Goal: Task Accomplishment & Management: Manage account settings

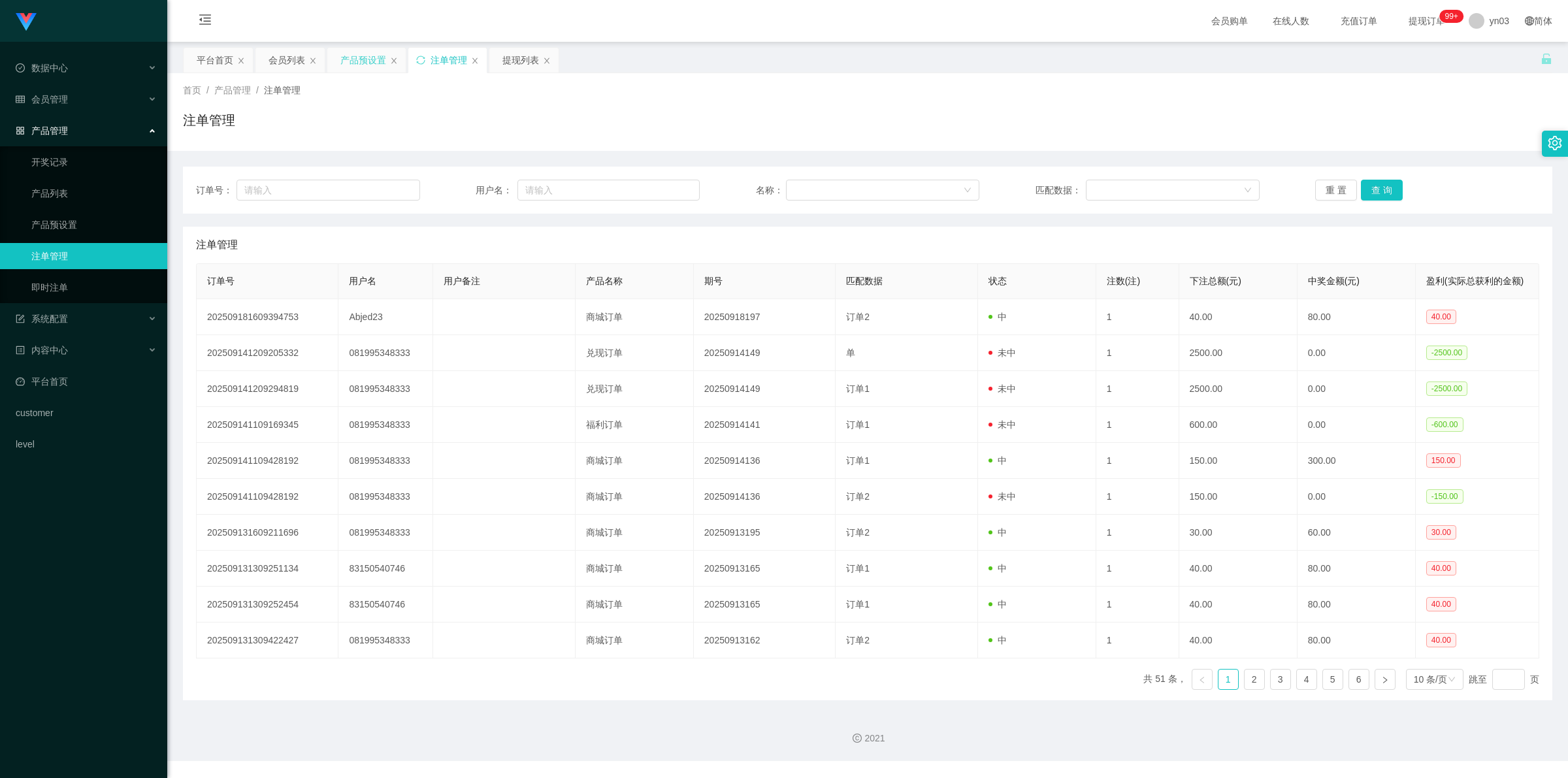
click at [367, 50] on div "产品预设置" at bounding box center [363, 60] width 46 height 25
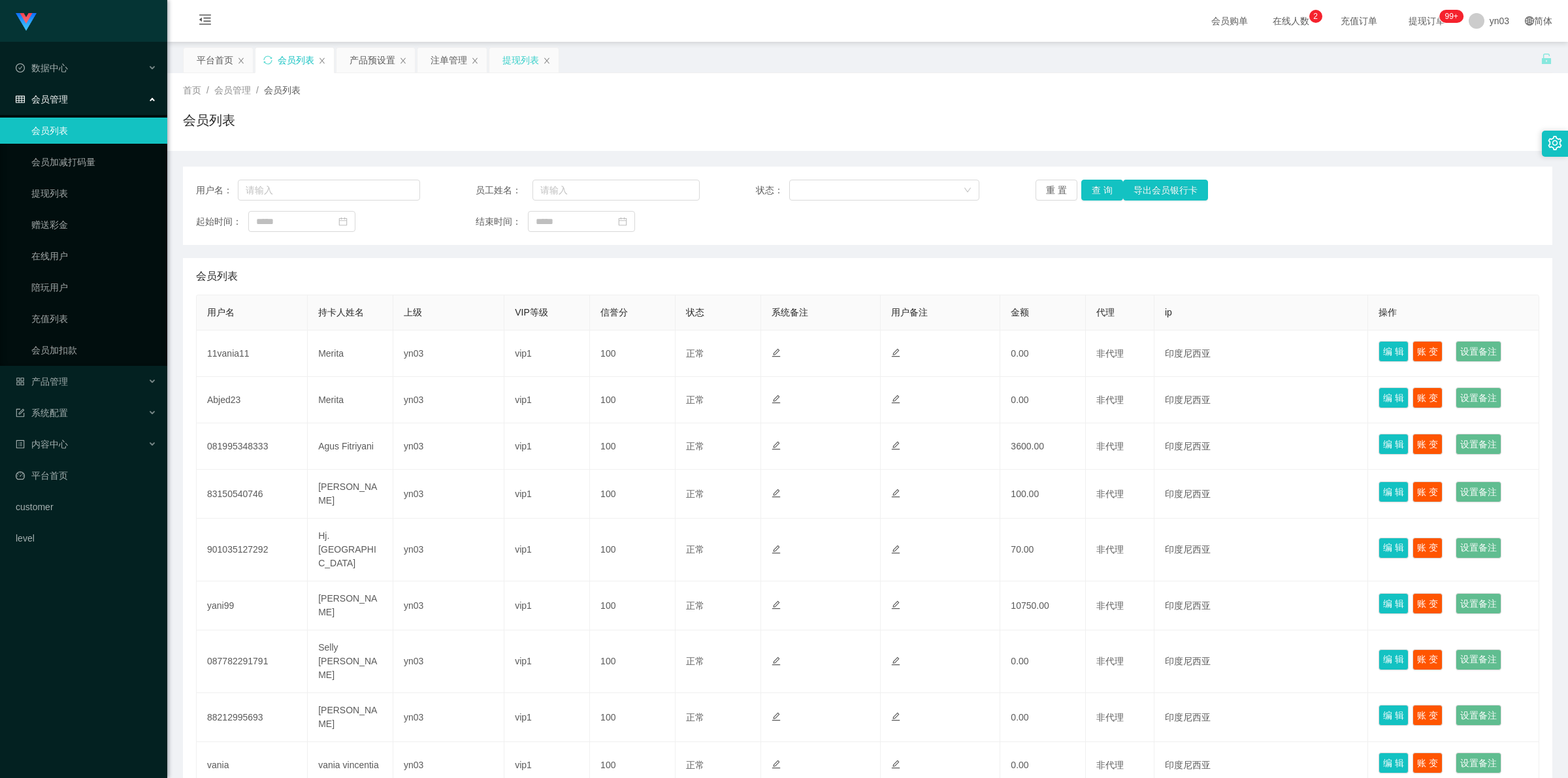
click at [515, 63] on div "提现列表" at bounding box center [521, 60] width 37 height 25
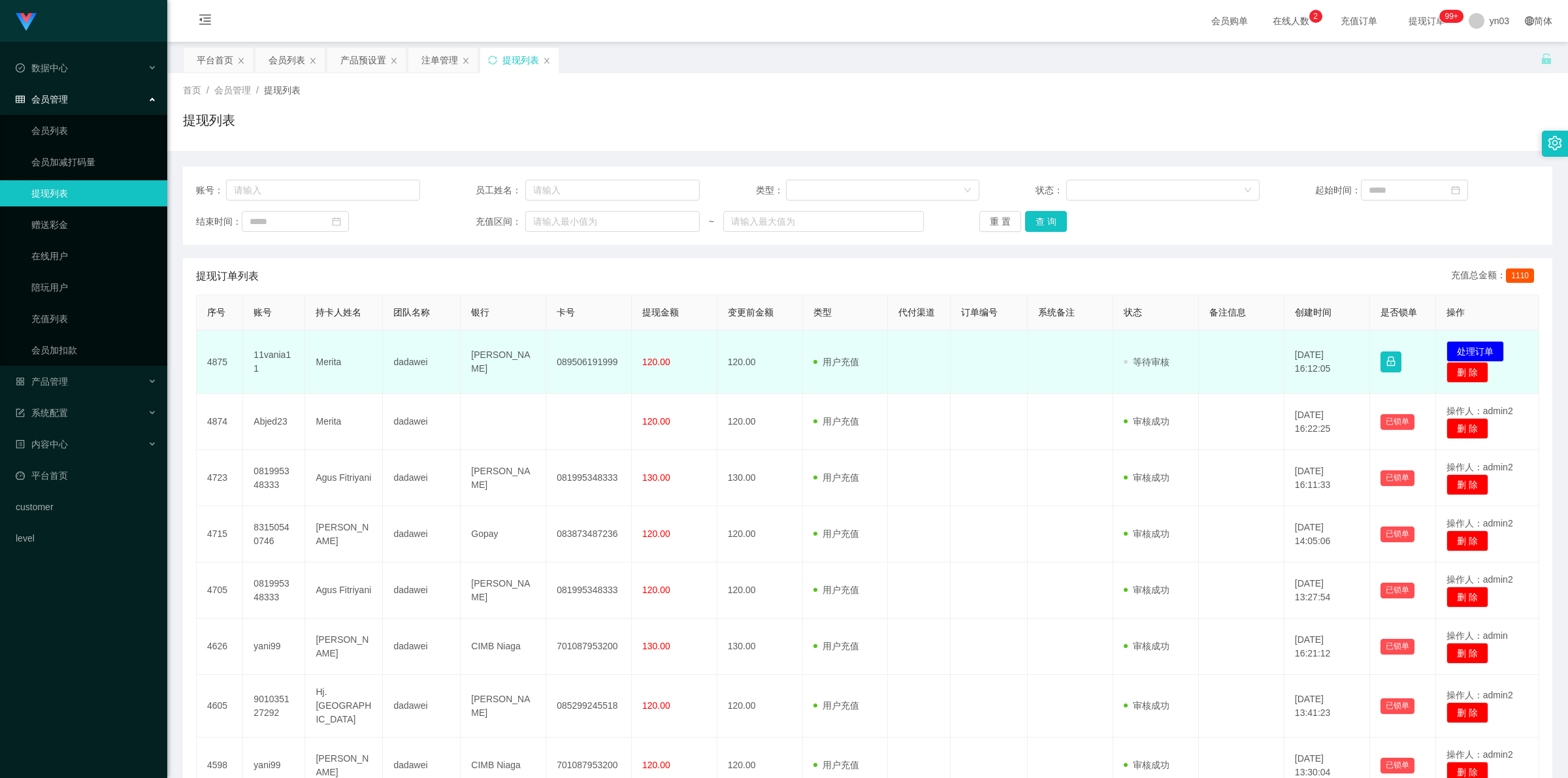
click at [270, 354] on td "11vania11" at bounding box center [274, 362] width 62 height 63
copy td "11vania11"
click at [328, 358] on td "Merita" at bounding box center [344, 362] width 78 height 63
drag, startPoint x: 246, startPoint y: 354, endPoint x: 377, endPoint y: 364, distance: 131.4
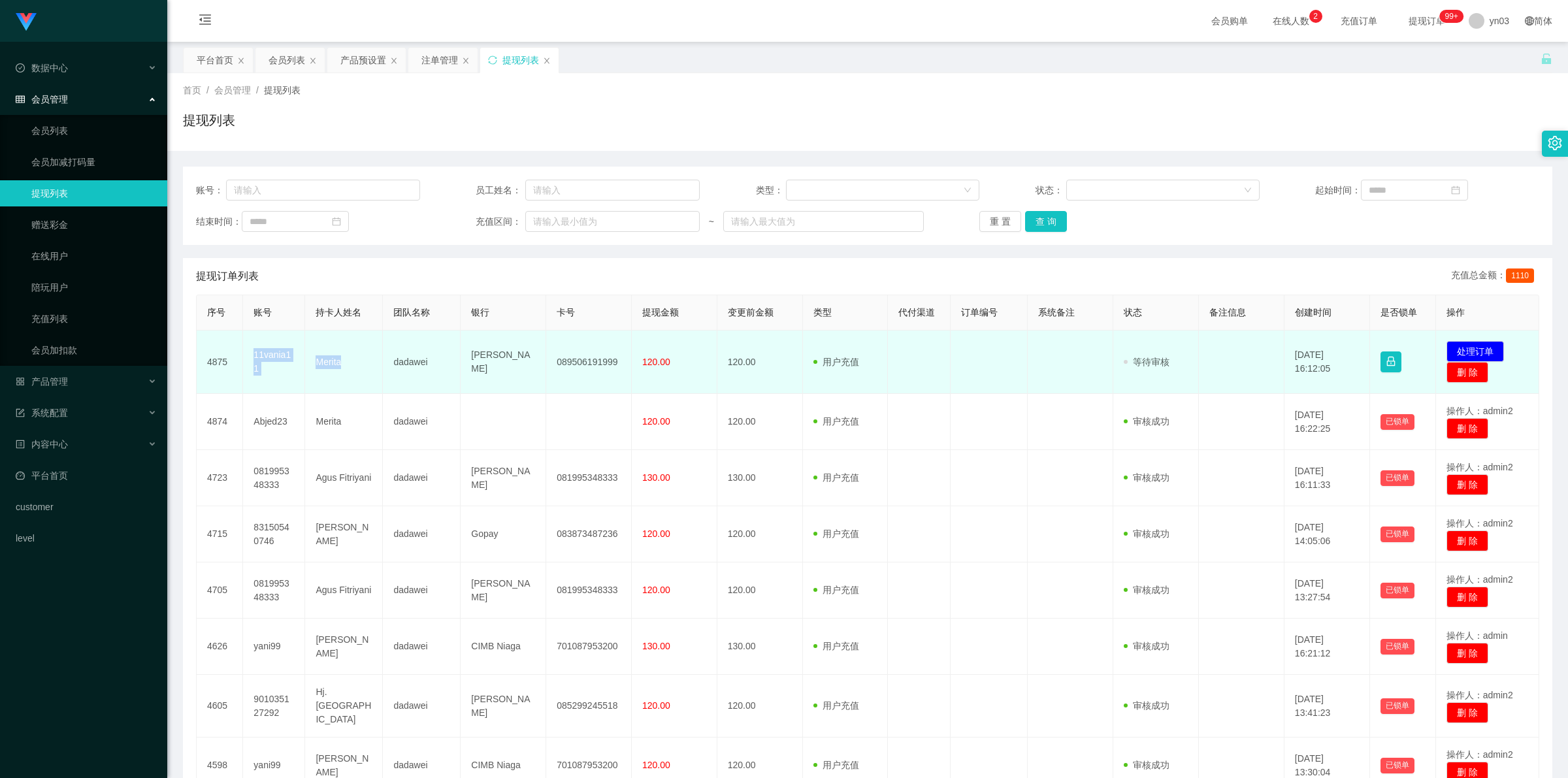
click at [377, 364] on tr "4875 11vania11 Merita dadawei DANA 089506191999 120.00 120.00 用户充值 人工扣款 审核驳回 审核…" at bounding box center [868, 362] width 1343 height 63
copy tr "11vania11 Merita"
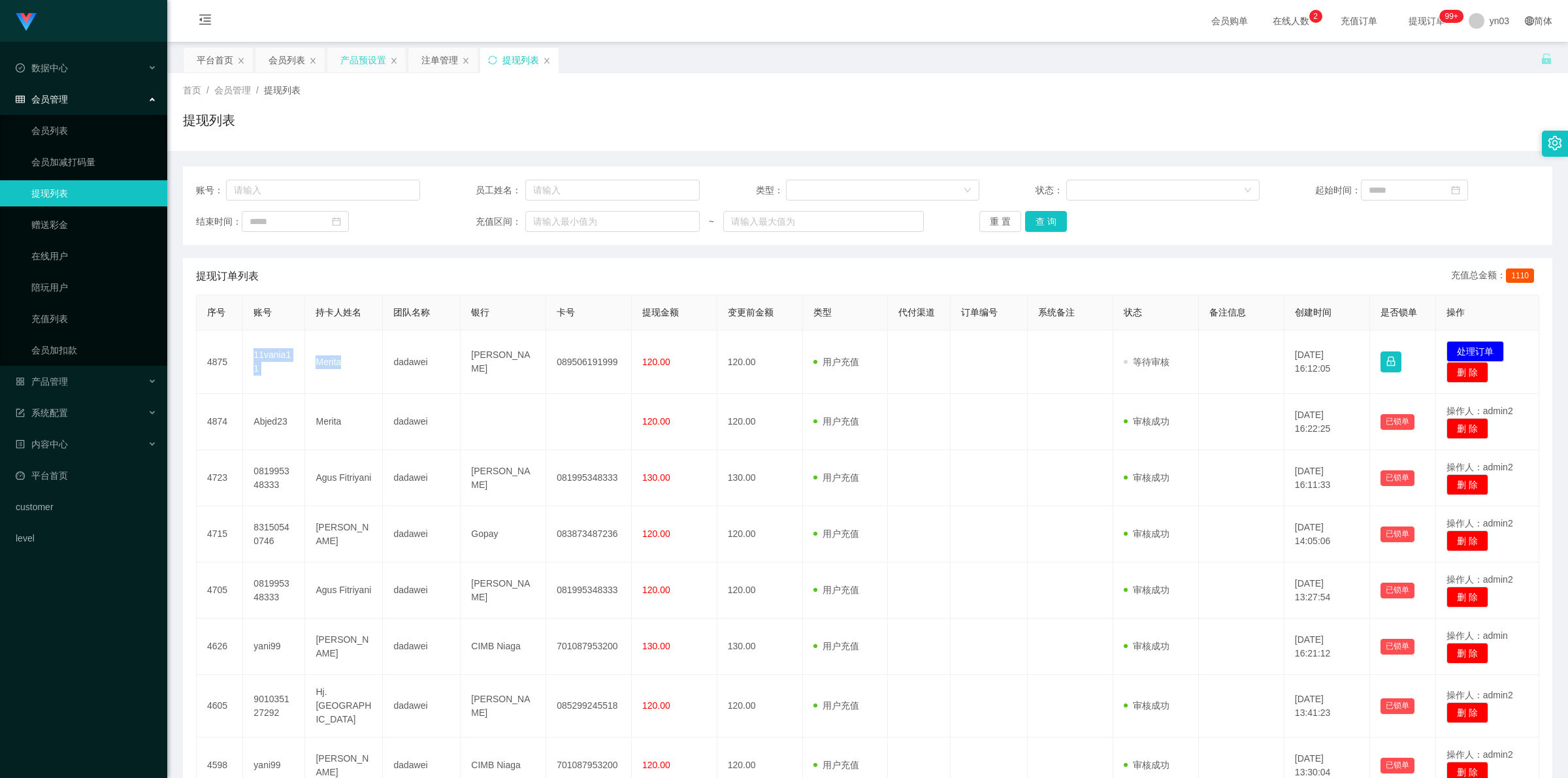
click at [359, 53] on div "产品预设置" at bounding box center [363, 60] width 46 height 25
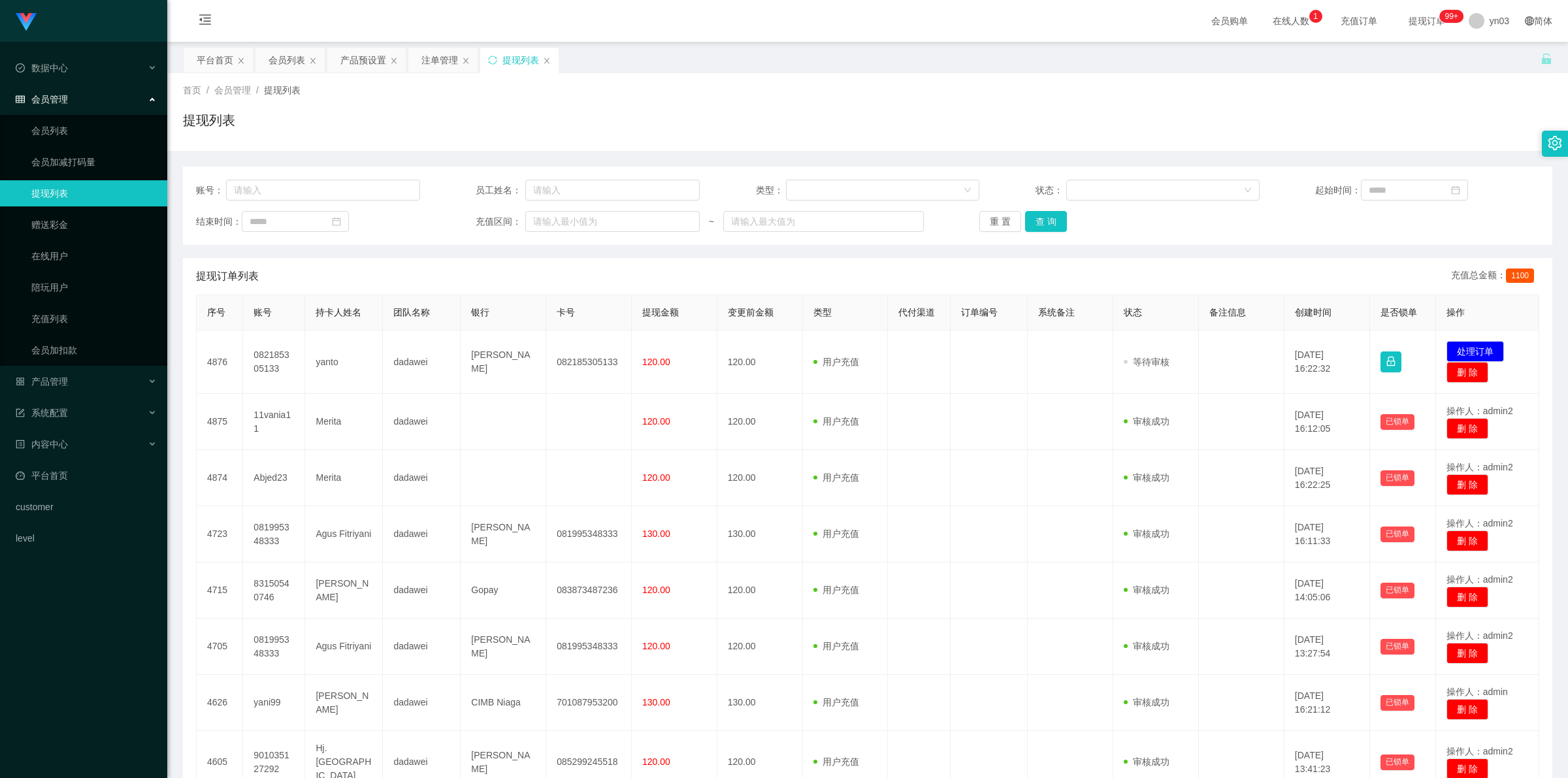
click at [521, 53] on div "提现列表" at bounding box center [521, 60] width 37 height 25
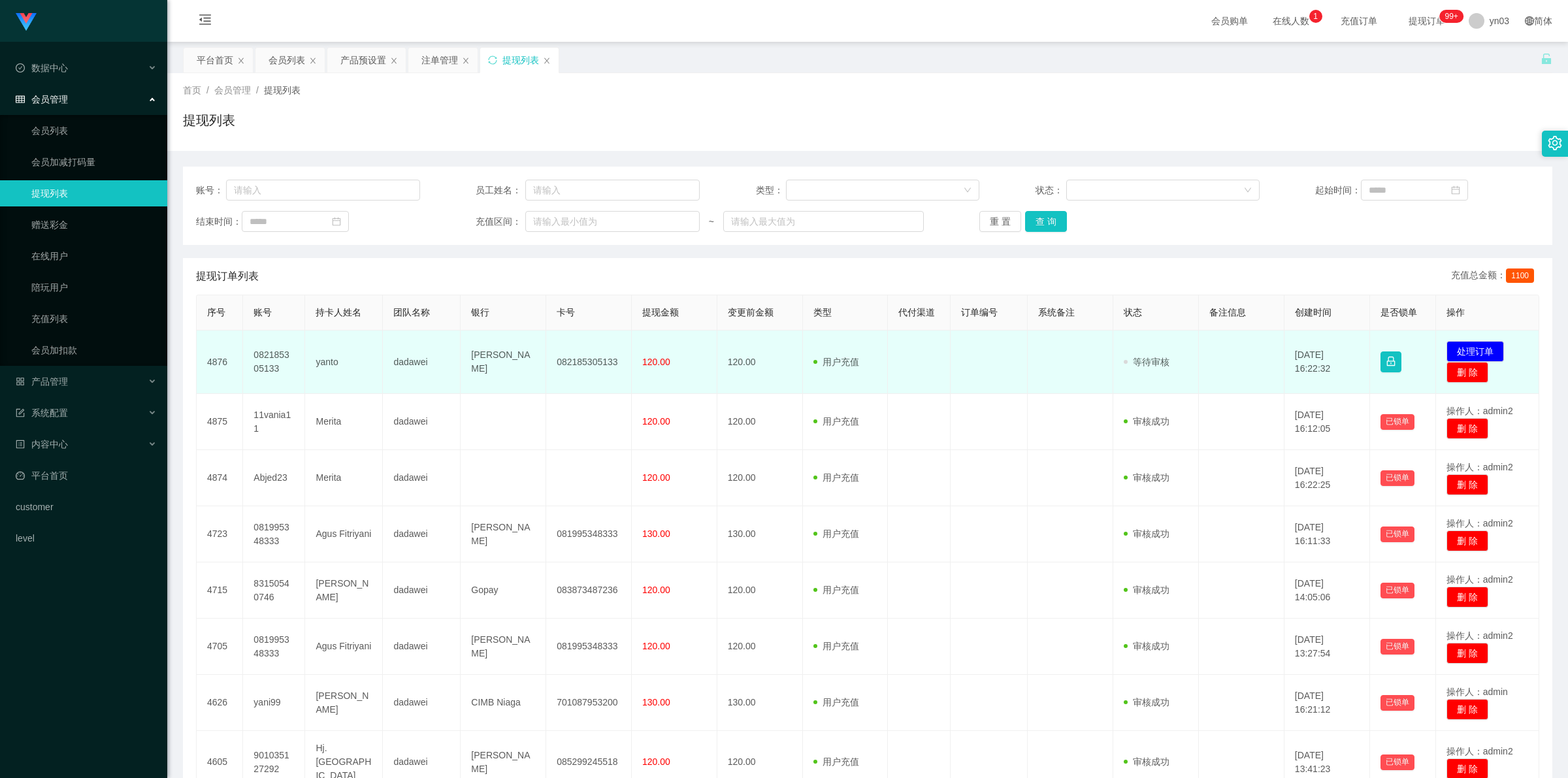
click at [269, 360] on td "082185305133" at bounding box center [274, 362] width 62 height 63
copy td "082185305133"
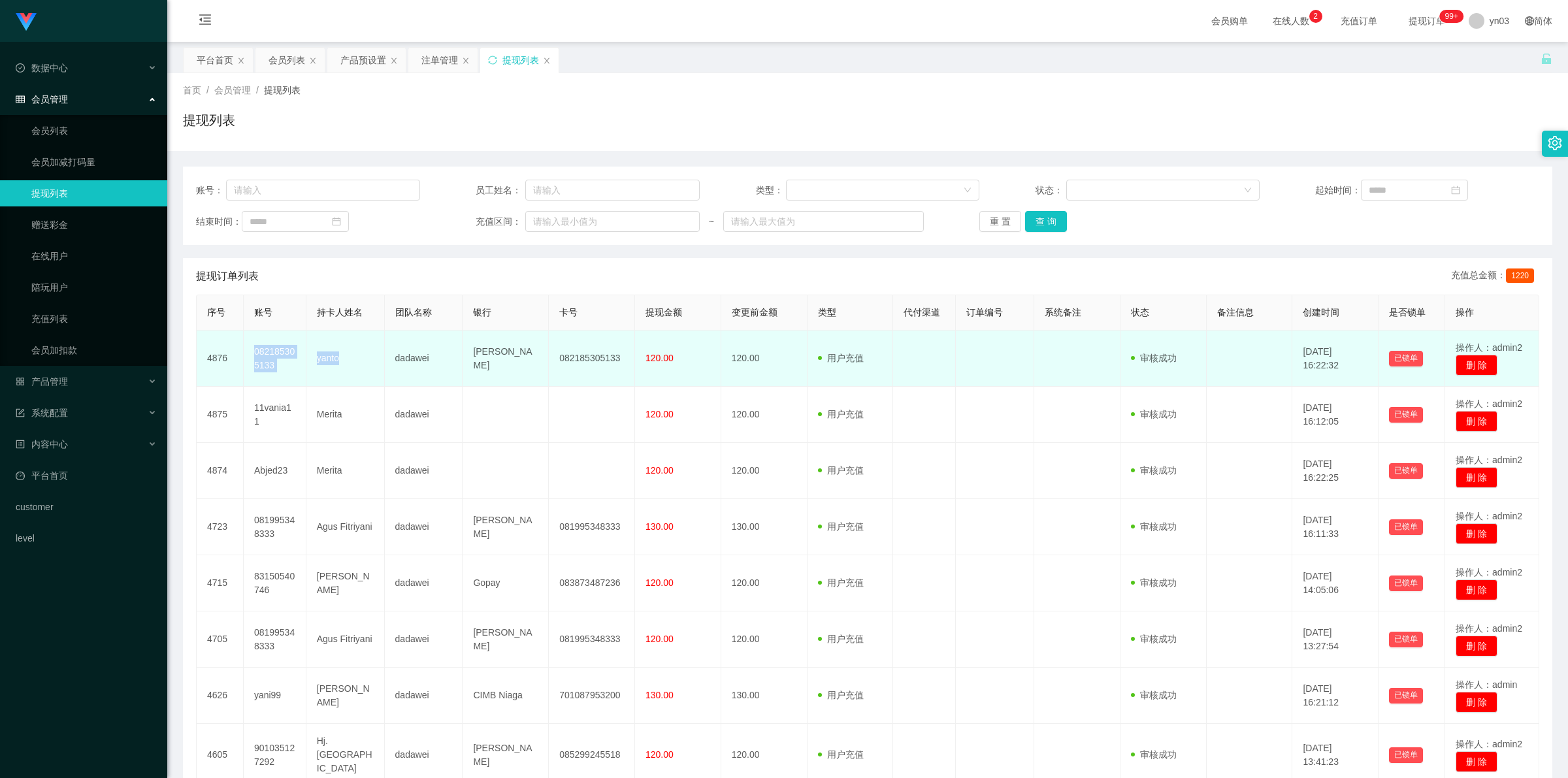
drag, startPoint x: 0, startPoint y: 0, endPoint x: 353, endPoint y: 377, distance: 516.5
click at [353, 377] on tr "4876 082185305133 yanto dadawei DANA 082185305133 120.00 120.00 用户充值 人工扣款 审核驳回 …" at bounding box center [868, 358] width 1343 height 56
copy tr "082185305133 yanto"
